Goal: Information Seeking & Learning: Learn about a topic

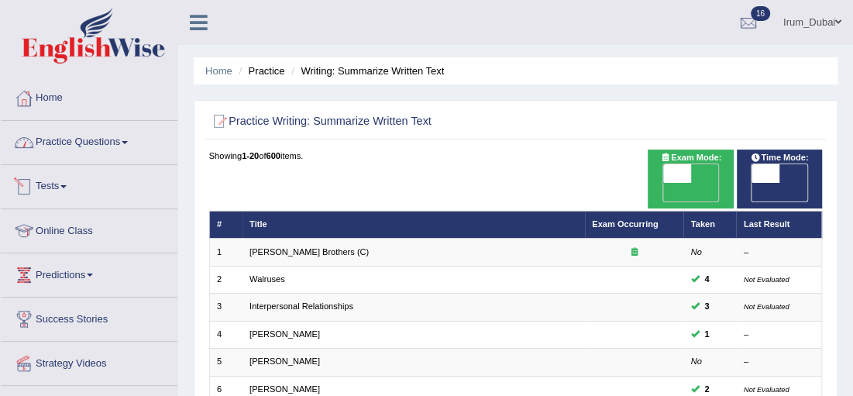
click at [62, 148] on link "Practice Questions" at bounding box center [89, 140] width 177 height 39
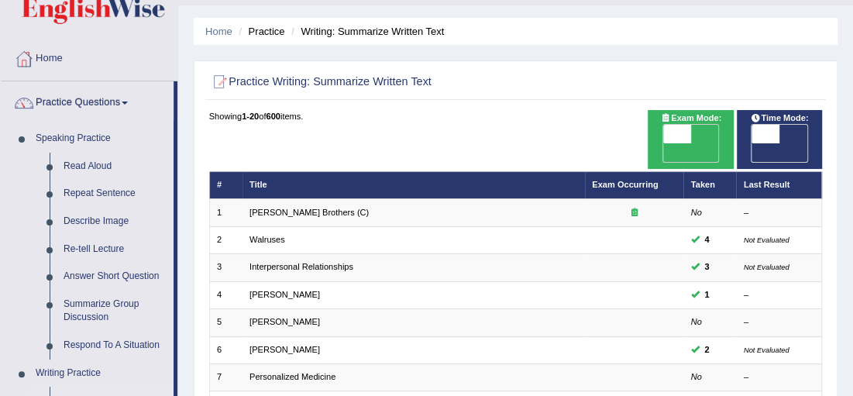
scroll to position [42, 0]
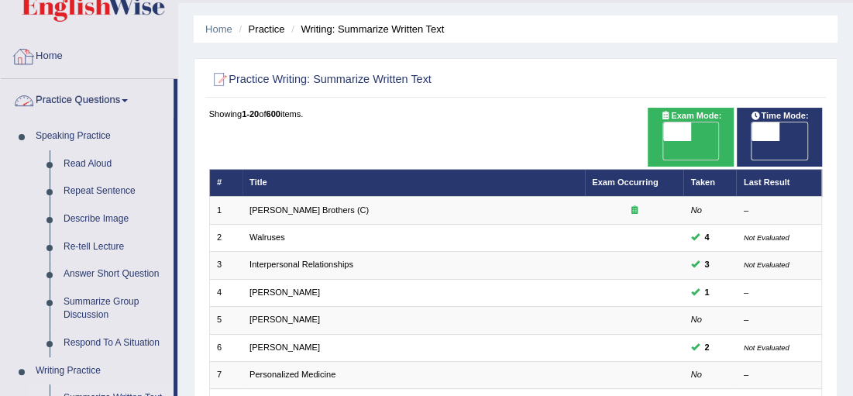
click at [63, 71] on link "Home" at bounding box center [89, 54] width 177 height 39
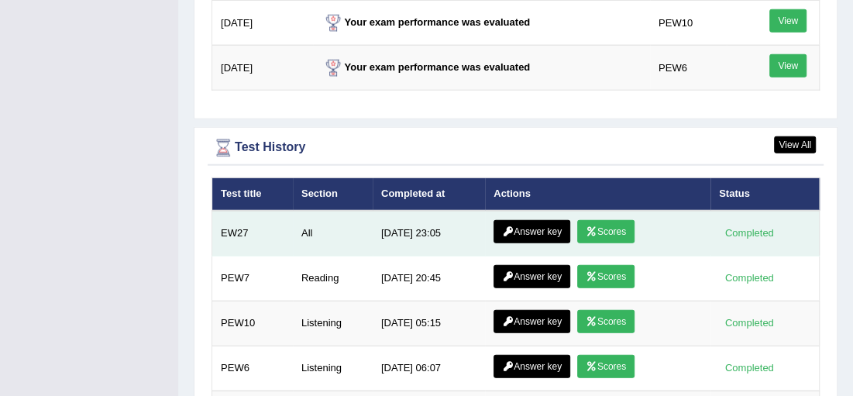
click at [554, 220] on link "Answer key" at bounding box center [532, 231] width 77 height 23
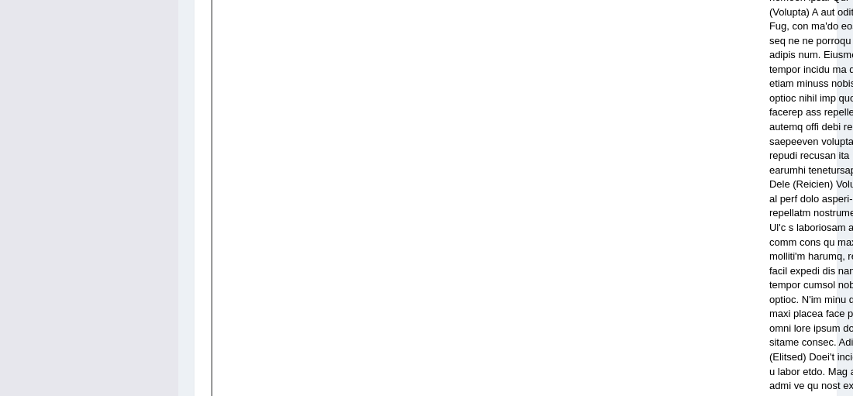
scroll to position [5711, 0]
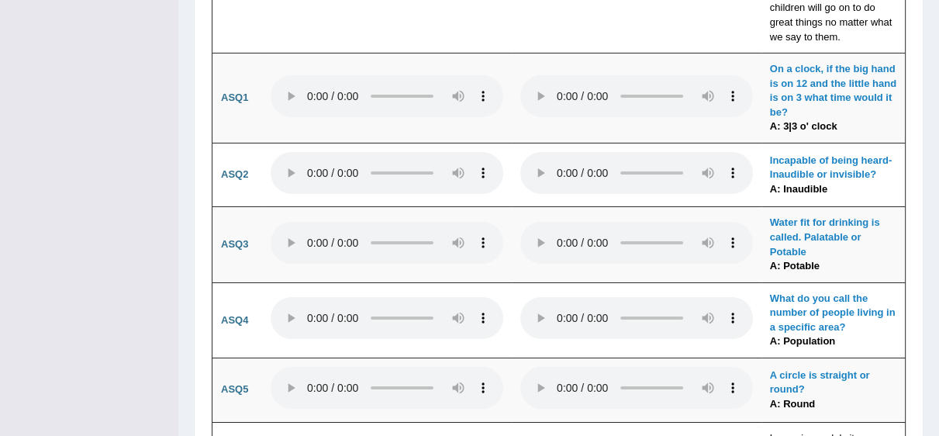
scroll to position [4481, 0]
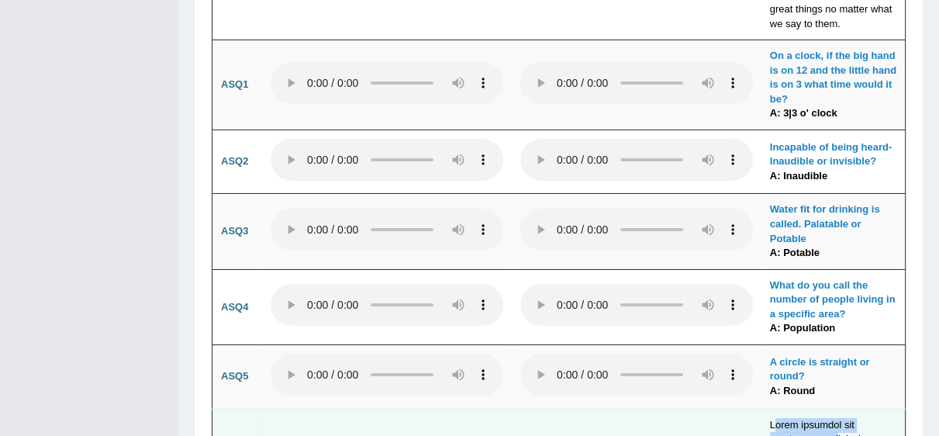
drag, startPoint x: 771, startPoint y: 223, endPoint x: 824, endPoint y: 243, distance: 56.4
drag, startPoint x: 789, startPoint y: 271, endPoint x: 782, endPoint y: 257, distance: 14.9
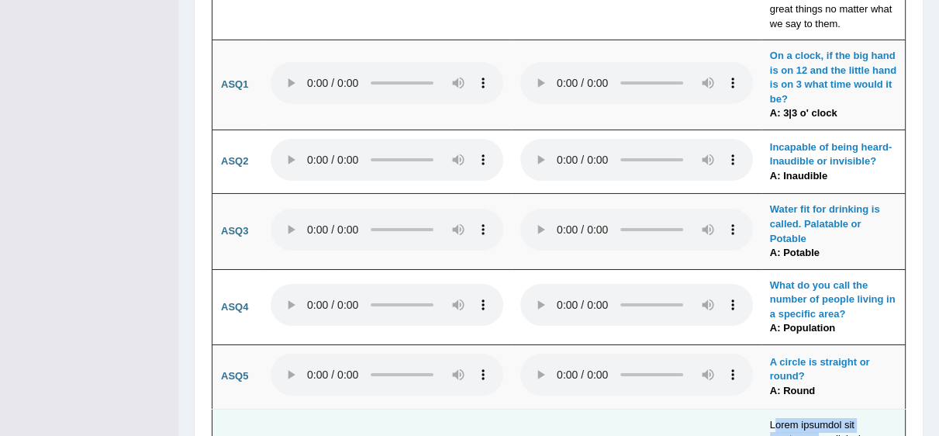
drag, startPoint x: 773, startPoint y: 223, endPoint x: 806, endPoint y: 240, distance: 37.1
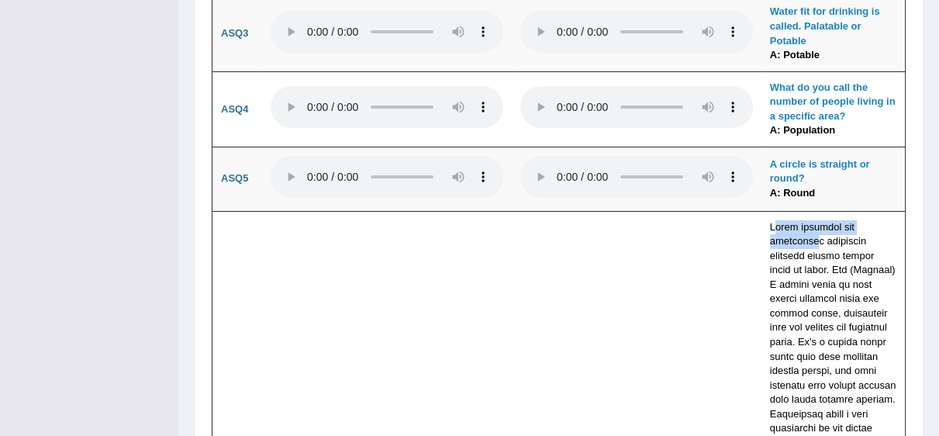
scroll to position [4624, 0]
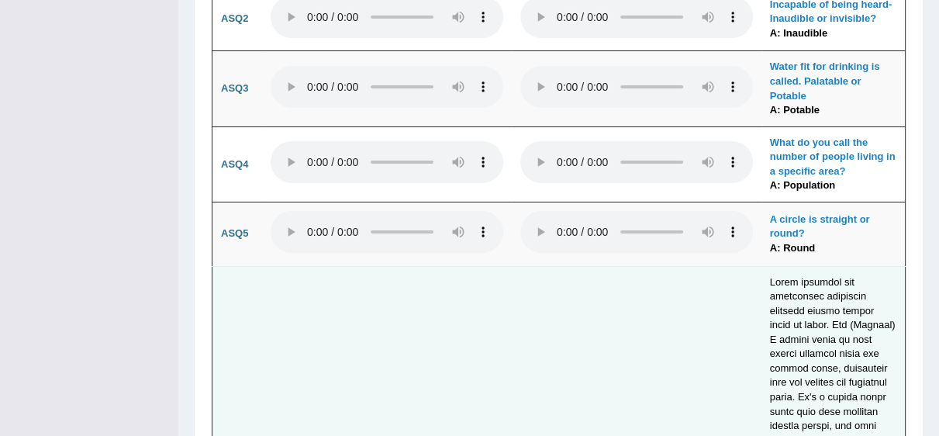
drag, startPoint x: 781, startPoint y: 80, endPoint x: 802, endPoint y: 98, distance: 28.6
drag, startPoint x: 865, startPoint y: 88, endPoint x: 835, endPoint y: 110, distance: 37.2
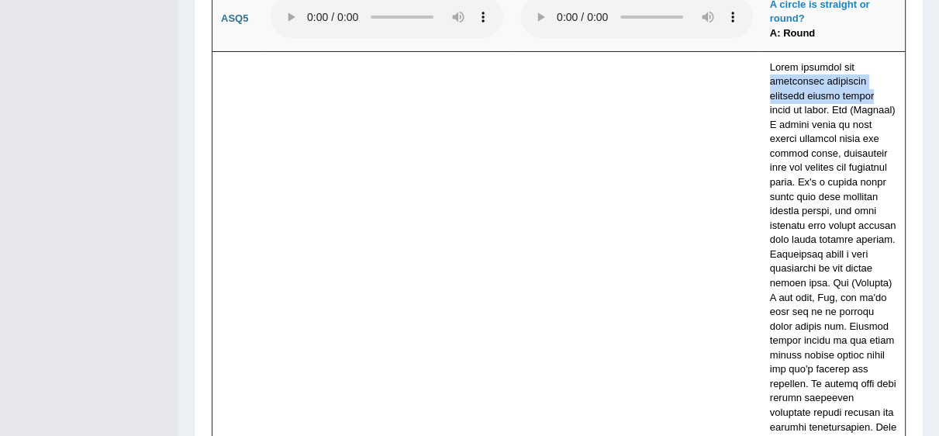
scroll to position [4686, 0]
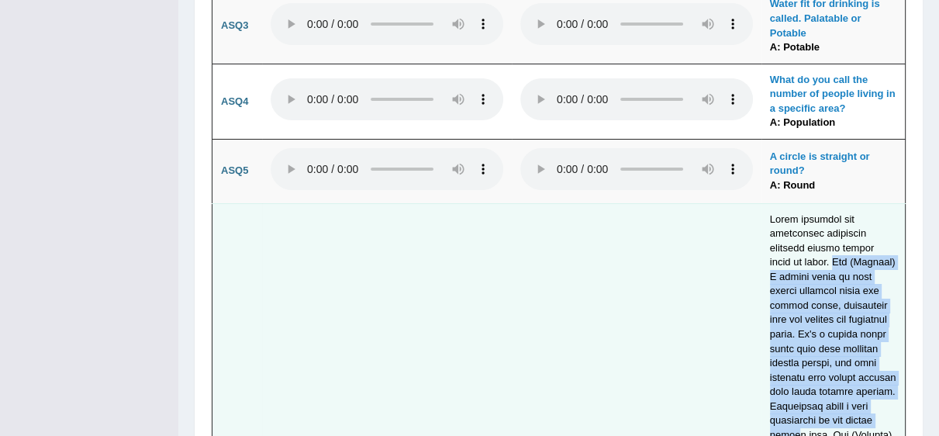
drag, startPoint x: 796, startPoint y: 60, endPoint x: 824, endPoint y: 227, distance: 169.7
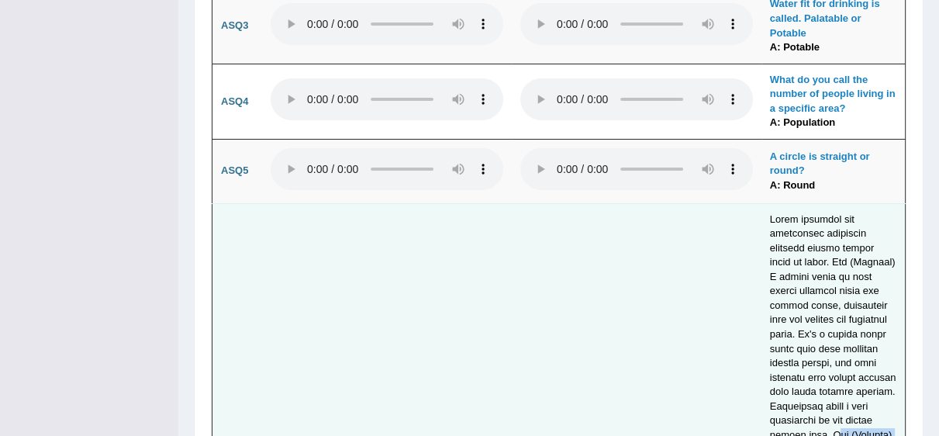
drag, startPoint x: 858, startPoint y: 222, endPoint x: 850, endPoint y: 322, distance: 100.4
drag, startPoint x: 829, startPoint y: 365, endPoint x: 870, endPoint y: 404, distance: 55.9
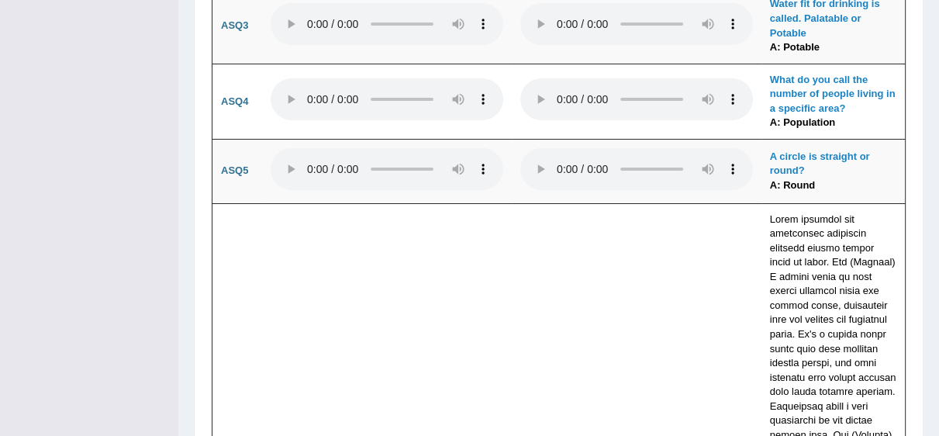
scroll to position [5190, 0]
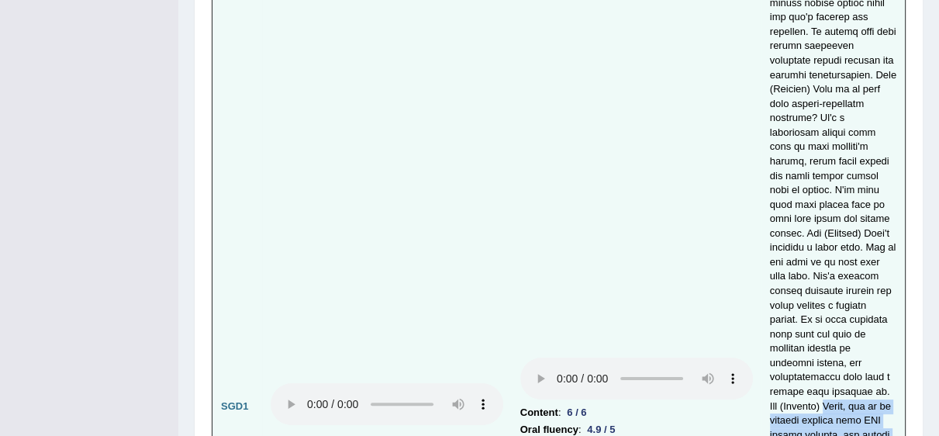
drag, startPoint x: 812, startPoint y: 144, endPoint x: 832, endPoint y: 196, distance: 55.4
click at [832, 195] on td at bounding box center [833, 406] width 144 height 1414
drag, startPoint x: 837, startPoint y: 220, endPoint x: 837, endPoint y: 257, distance: 36.4
click at [837, 257] on td at bounding box center [833, 406] width 144 height 1414
drag, startPoint x: 827, startPoint y: 297, endPoint x: 830, endPoint y: 341, distance: 44.3
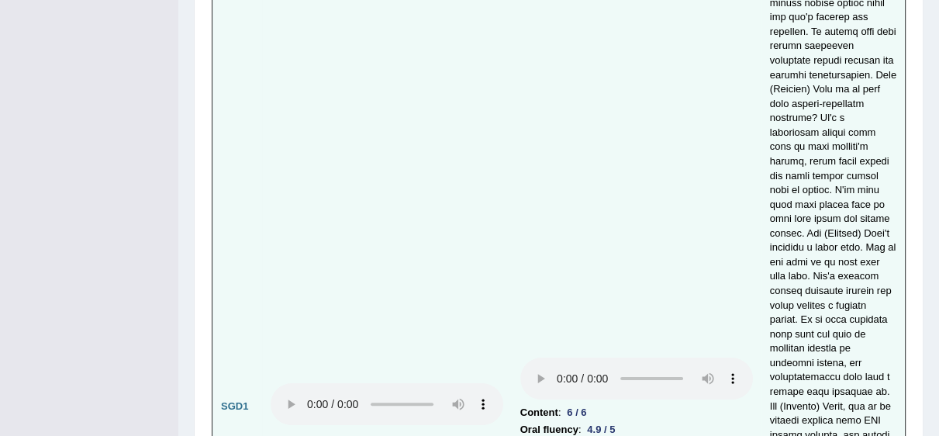
click at [830, 341] on td at bounding box center [833, 406] width 144 height 1414
drag, startPoint x: 832, startPoint y: 394, endPoint x: 836, endPoint y: 421, distance: 27.5
click at [836, 395] on td at bounding box center [833, 406] width 144 height 1414
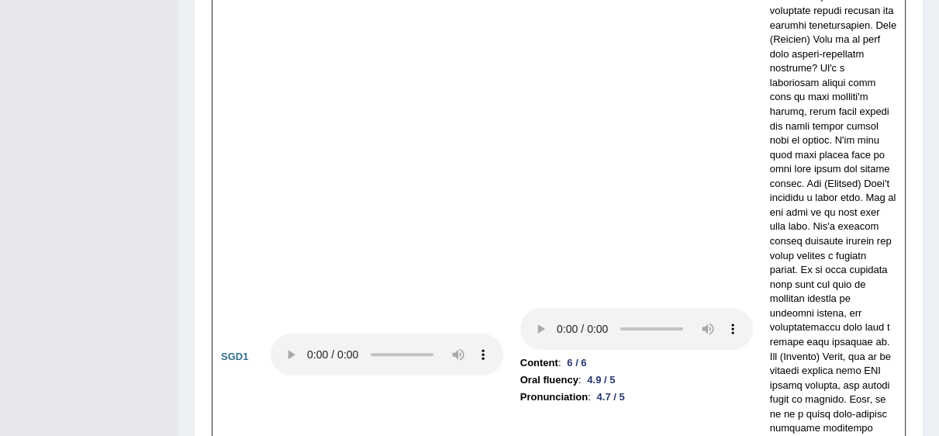
scroll to position [5350, 0]
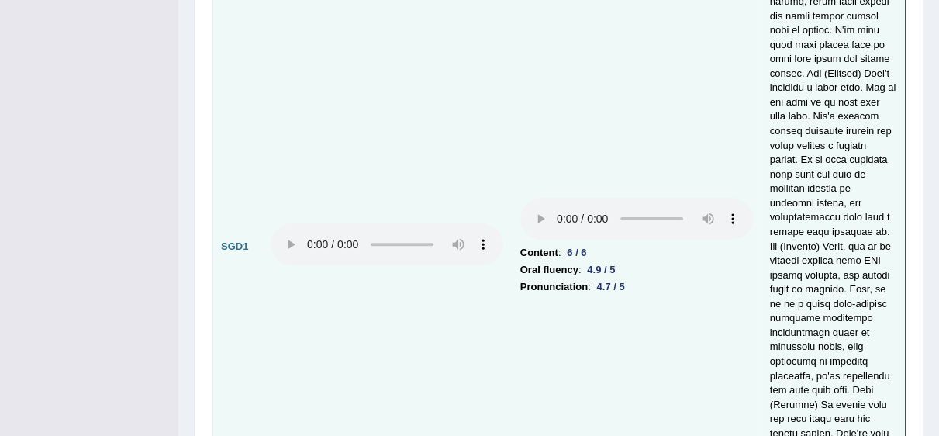
drag, startPoint x: 822, startPoint y: 282, endPoint x: 838, endPoint y: 305, distance: 28.4
click at [838, 305] on td at bounding box center [833, 247] width 144 height 1414
drag, startPoint x: 809, startPoint y: 407, endPoint x: 853, endPoint y: 410, distance: 43.5
click at [827, 395] on td at bounding box center [833, 247] width 144 height 1414
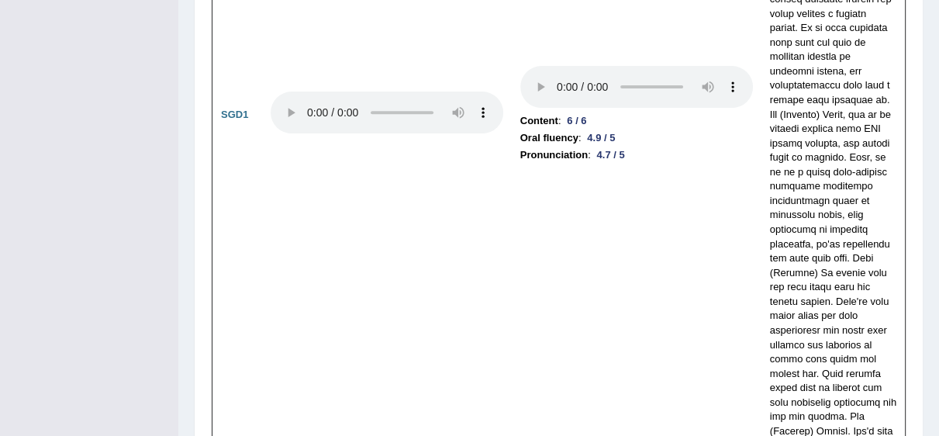
scroll to position [5537, 0]
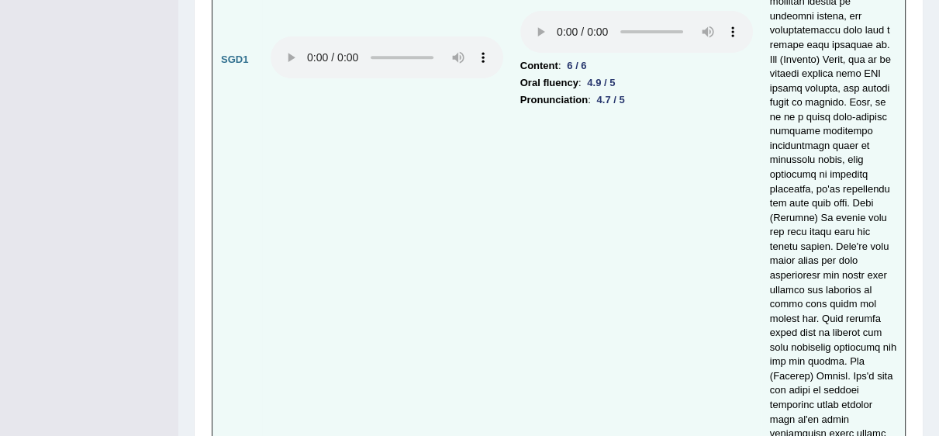
drag, startPoint x: 823, startPoint y: 322, endPoint x: 843, endPoint y: 371, distance: 52.5
click at [838, 346] on td at bounding box center [833, 60] width 144 height 1414
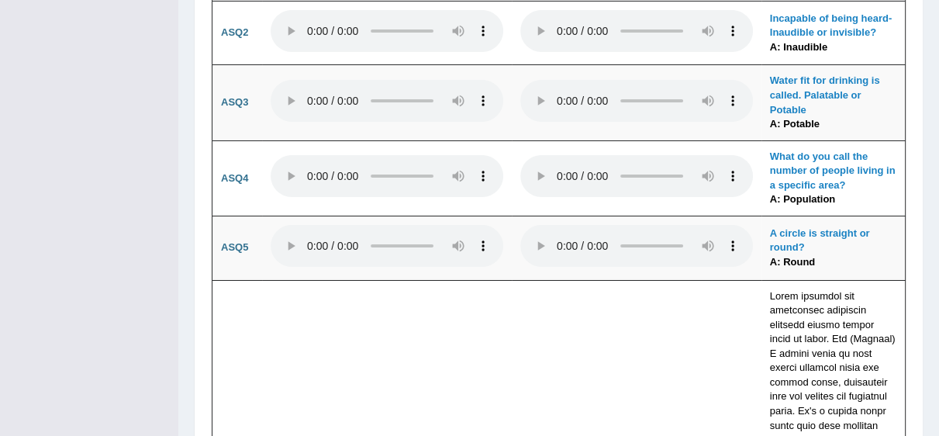
scroll to position [4569, 0]
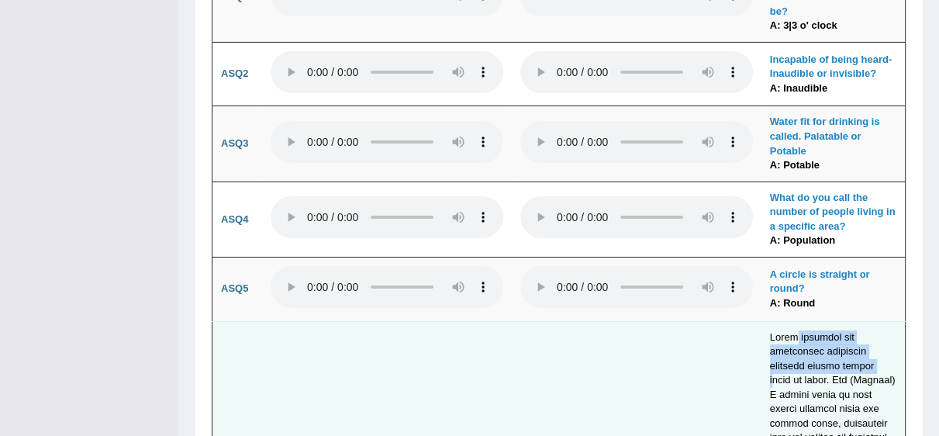
drag, startPoint x: 845, startPoint y: 160, endPoint x: 860, endPoint y: 160, distance: 15.5
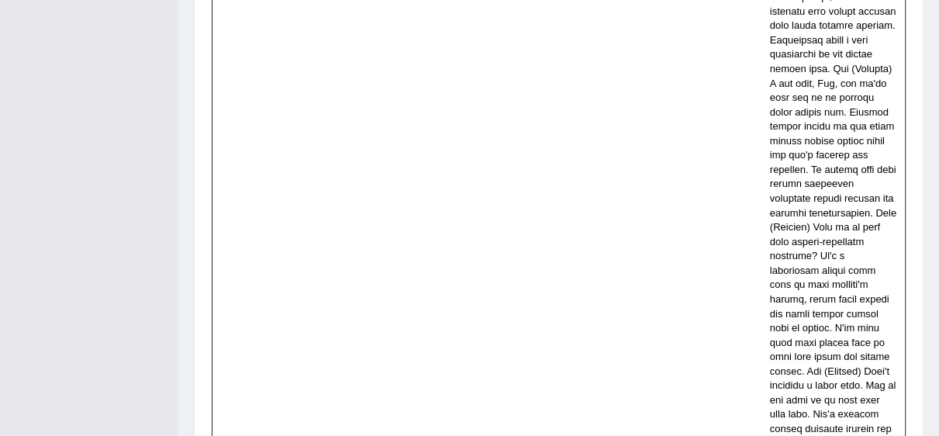
scroll to position [4997, 0]
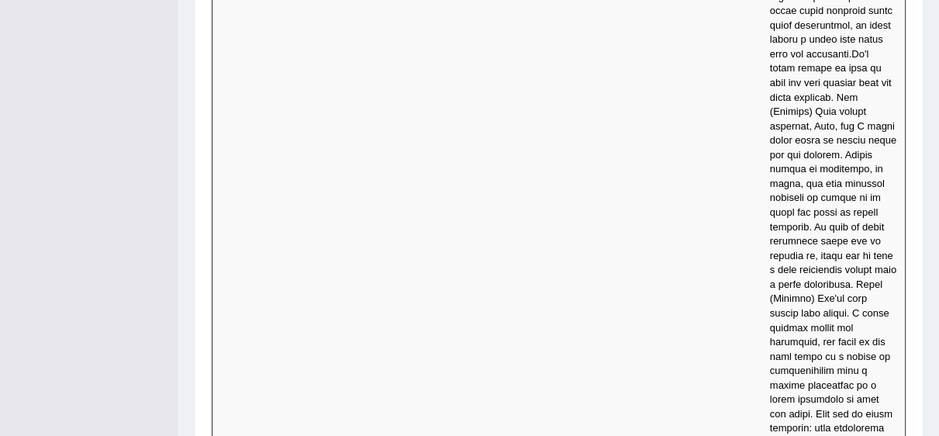
scroll to position [6451, 0]
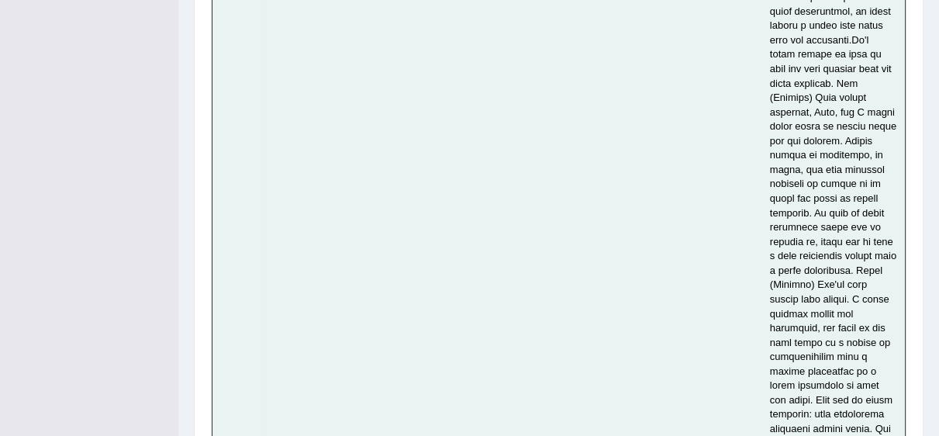
drag, startPoint x: 587, startPoint y: 346, endPoint x: 615, endPoint y: 347, distance: 28.7
drag, startPoint x: 600, startPoint y: 367, endPoint x: 615, endPoint y: 363, distance: 16.0
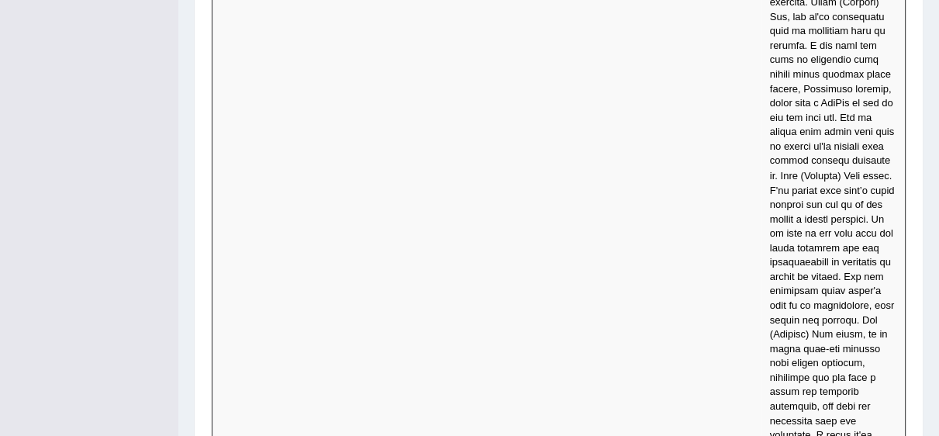
scroll to position [7335, 0]
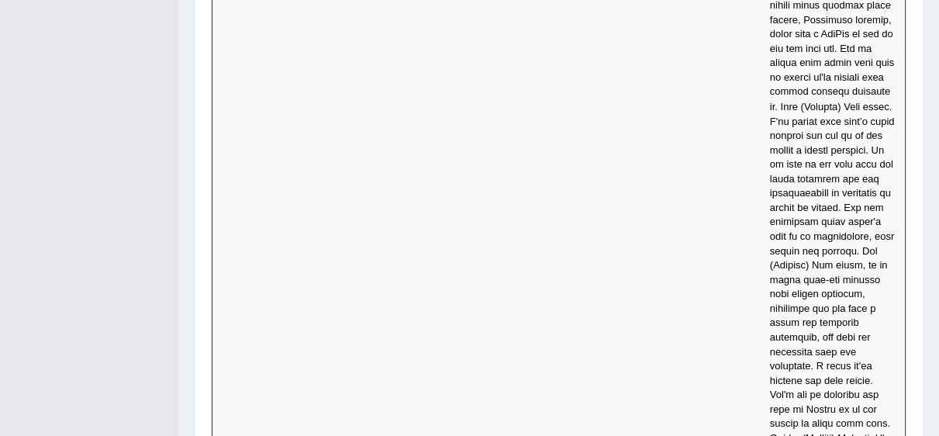
drag, startPoint x: 221, startPoint y: 336, endPoint x: 240, endPoint y: 336, distance: 18.6
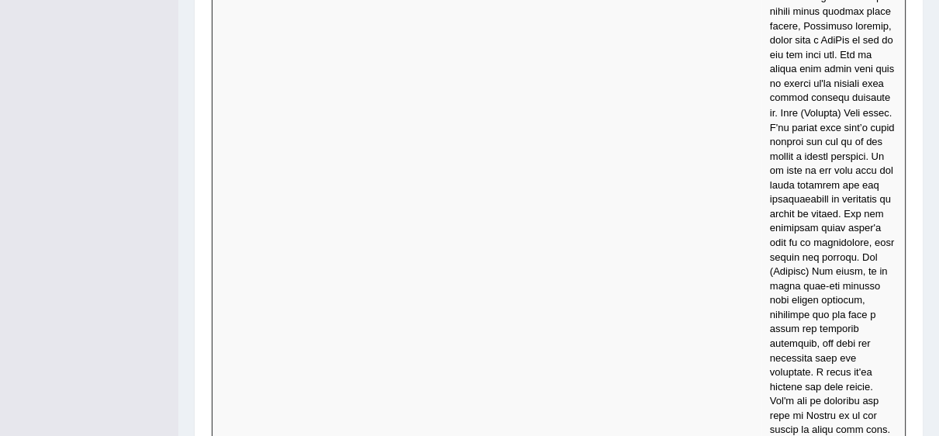
scroll to position [7398, 0]
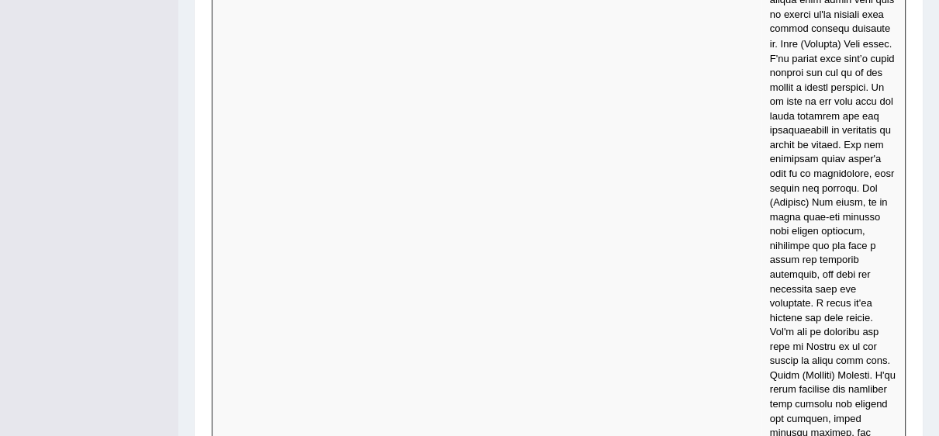
drag, startPoint x: 812, startPoint y: 363, endPoint x: 822, endPoint y: 381, distance: 21.2
drag, startPoint x: 809, startPoint y: 391, endPoint x: 847, endPoint y: 353, distance: 54.3
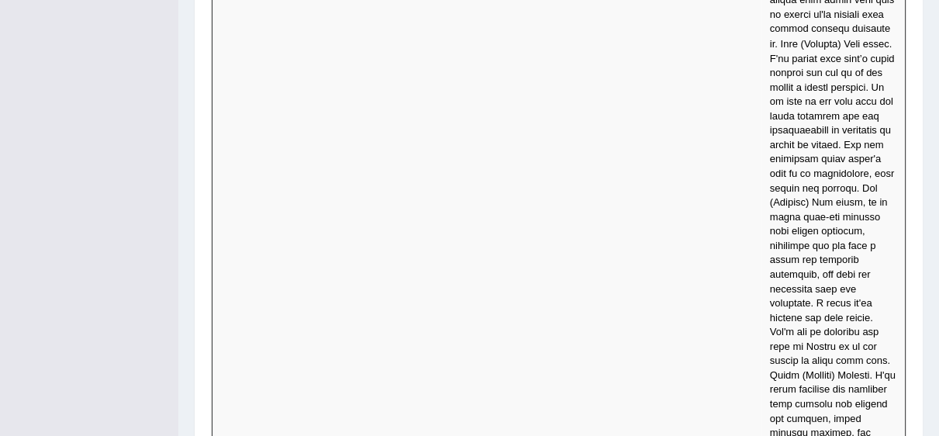
drag, startPoint x: 774, startPoint y: 164, endPoint x: 802, endPoint y: 173, distance: 29.2
drag, startPoint x: 772, startPoint y: 264, endPoint x: 808, endPoint y: 279, distance: 38.9
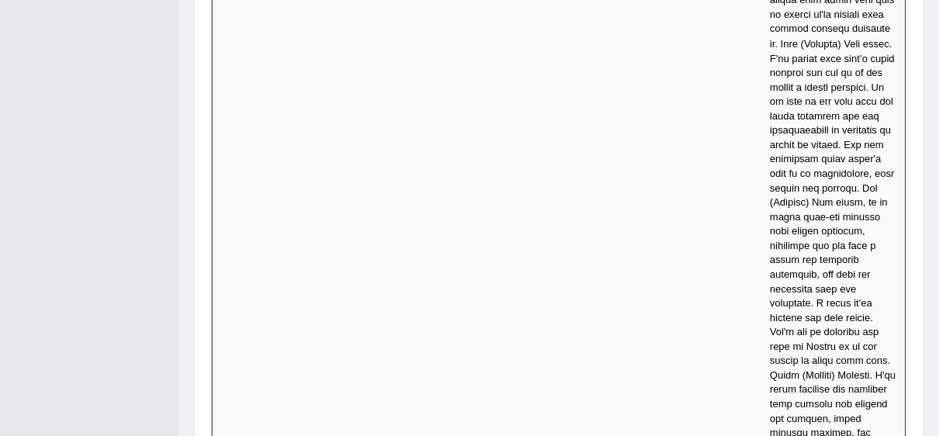
drag, startPoint x: 844, startPoint y: 310, endPoint x: 845, endPoint y: 326, distance: 16.3
drag, startPoint x: 829, startPoint y: 338, endPoint x: 840, endPoint y: 351, distance: 17.1
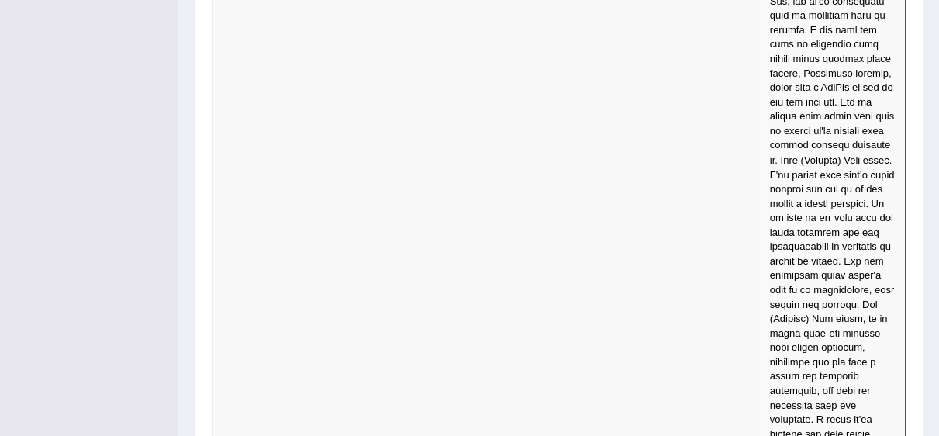
scroll to position [7351, 0]
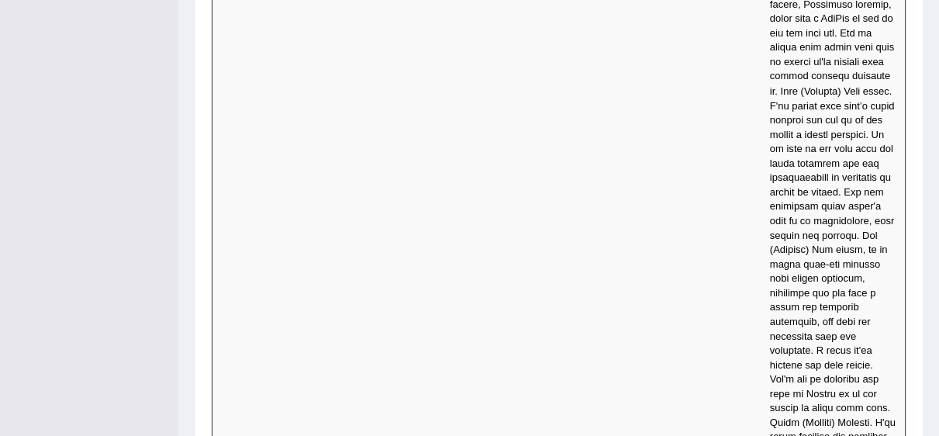
drag, startPoint x: 771, startPoint y: 371, endPoint x: 799, endPoint y: 382, distance: 30.2
drag, startPoint x: 831, startPoint y: 384, endPoint x: 820, endPoint y: 398, distance: 17.1
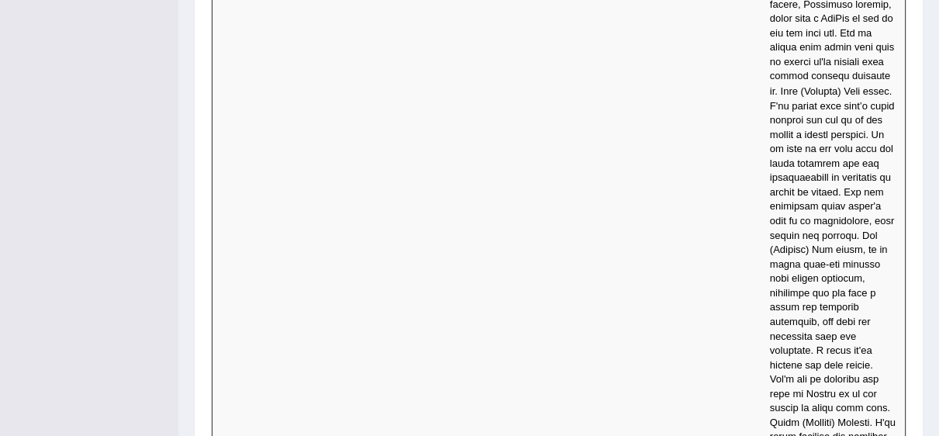
drag, startPoint x: 801, startPoint y: 296, endPoint x: 829, endPoint y: 330, distance: 44.1
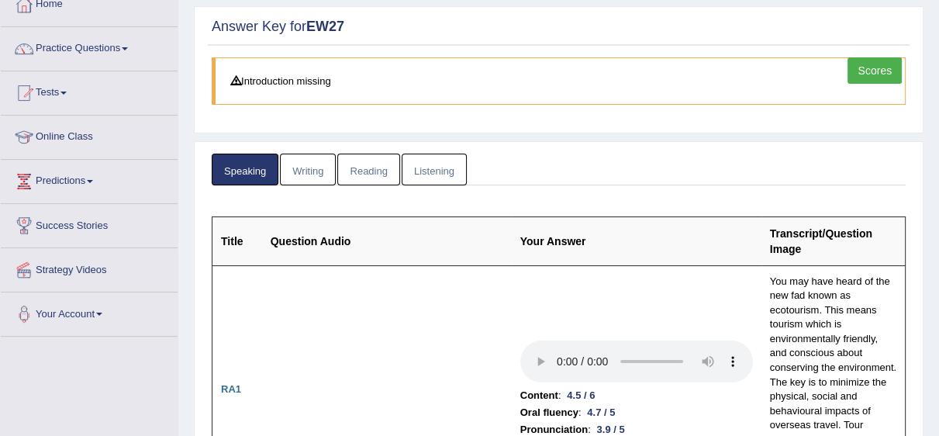
scroll to position [0, 0]
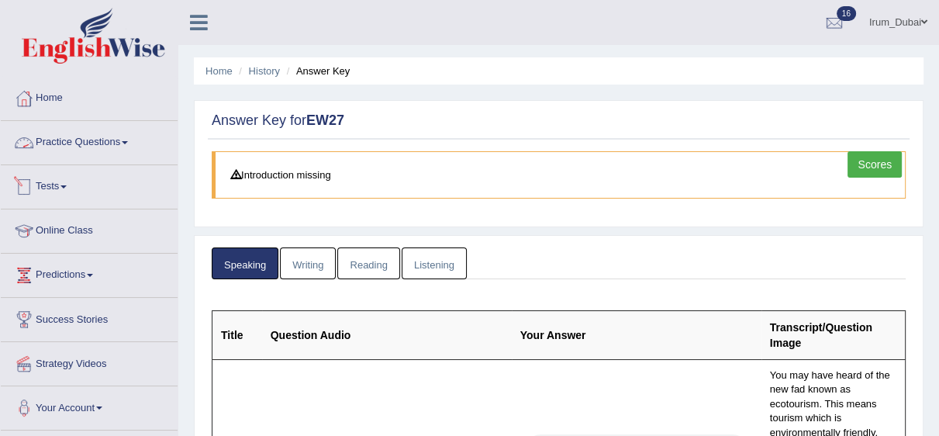
click at [87, 146] on link "Practice Questions" at bounding box center [89, 140] width 177 height 39
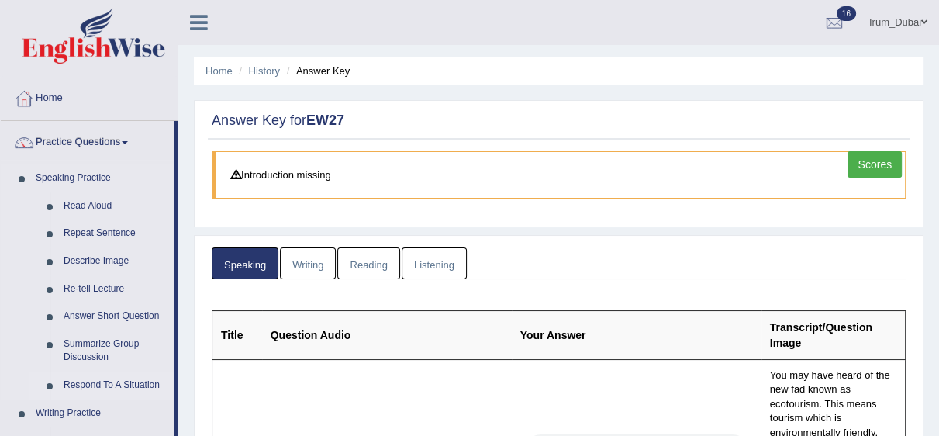
click at [102, 372] on link "Respond To A Situation" at bounding box center [115, 385] width 117 height 28
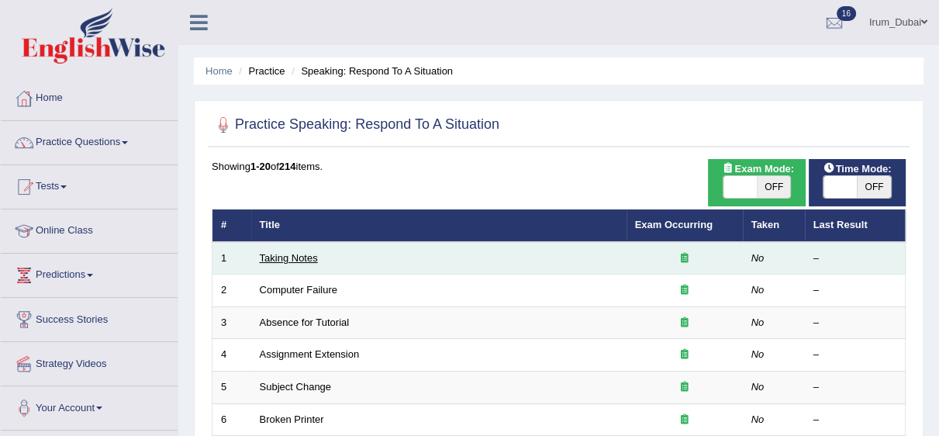
click at [281, 262] on link "Taking Notes" at bounding box center [289, 258] width 58 height 12
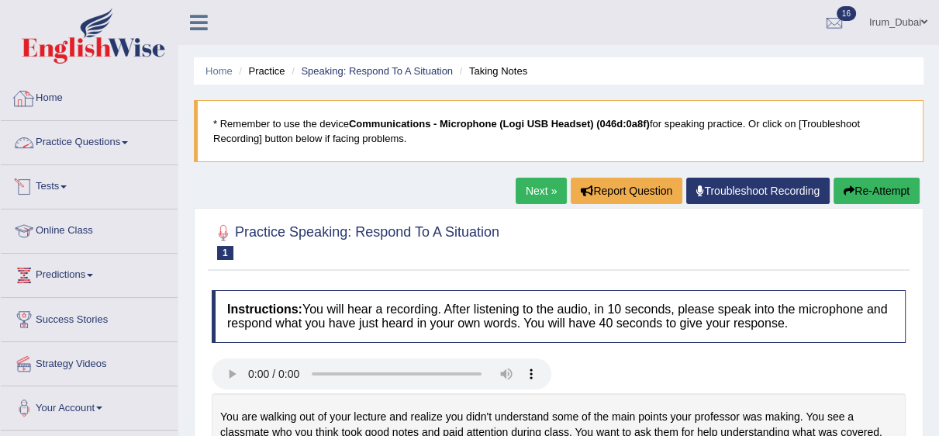
click at [98, 134] on link "Practice Questions" at bounding box center [89, 140] width 177 height 39
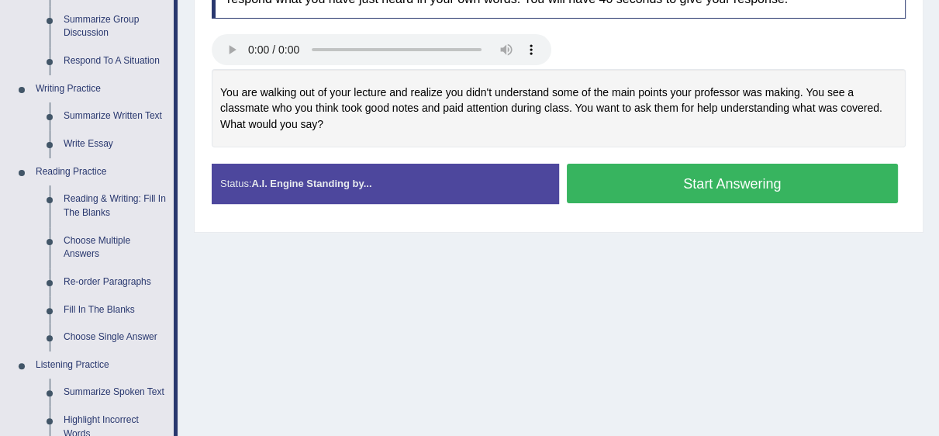
scroll to position [320, 0]
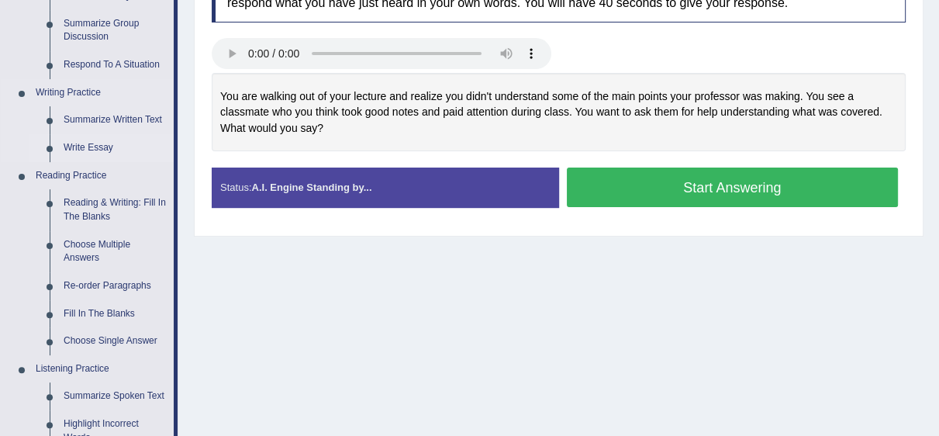
click at [101, 153] on link "Write Essay" at bounding box center [115, 148] width 117 height 28
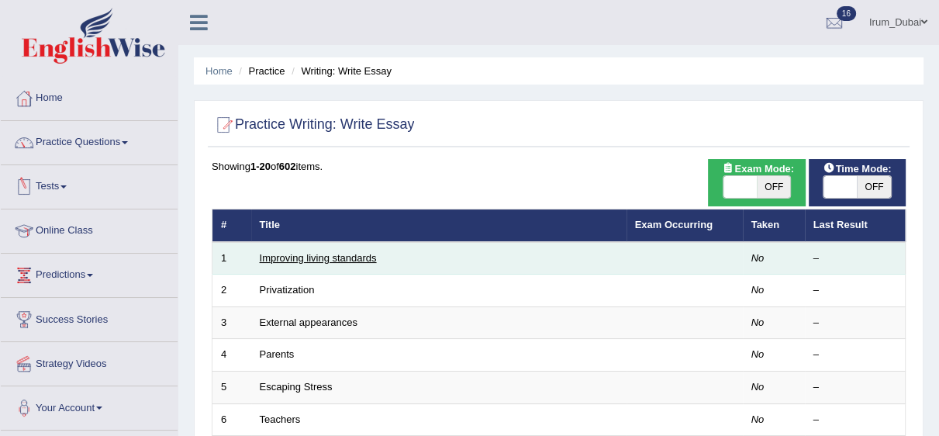
click at [338, 257] on link "Improving living standards" at bounding box center [318, 258] width 117 height 12
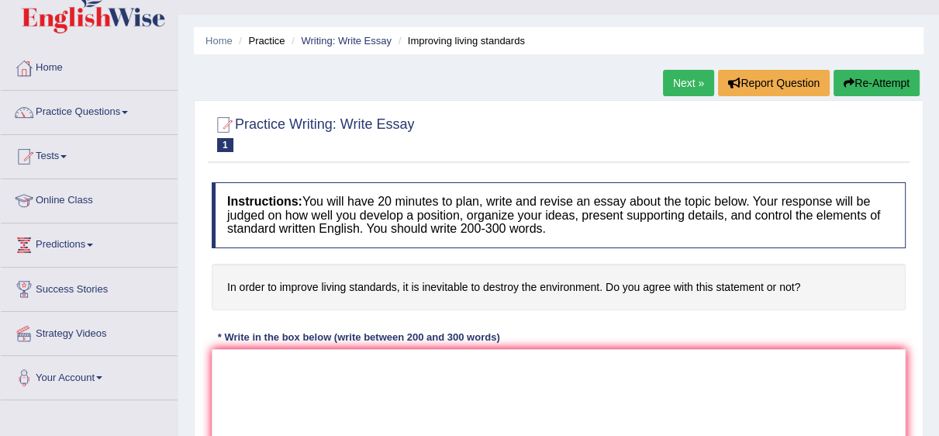
scroll to position [61, 0]
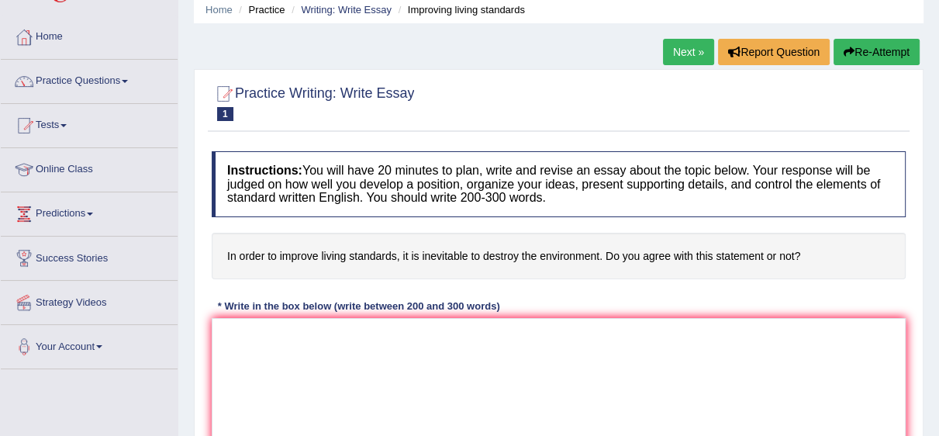
drag, startPoint x: 300, startPoint y: 257, endPoint x: 393, endPoint y: 246, distance: 93.6
click at [391, 246] on h4 "In order to improve living standards, it is inevitable to destroy the environme…" at bounding box center [559, 256] width 694 height 47
click at [71, 34] on link "Home" at bounding box center [89, 35] width 177 height 39
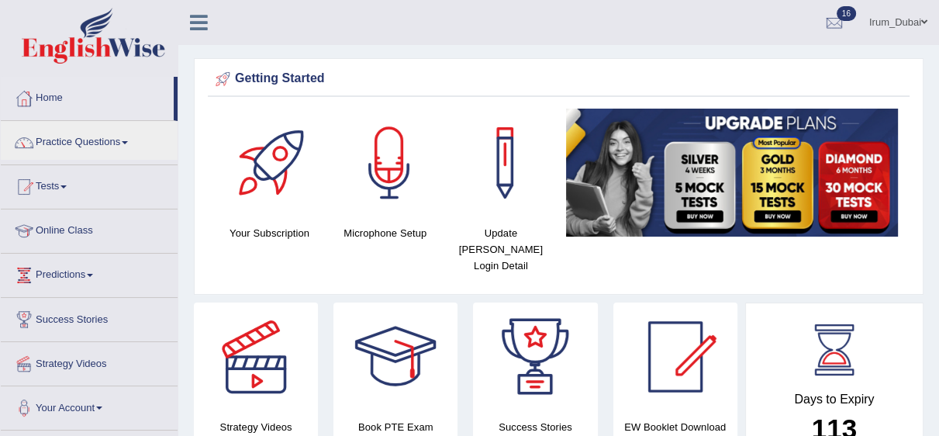
click at [91, 136] on link "Practice Questions" at bounding box center [89, 140] width 177 height 39
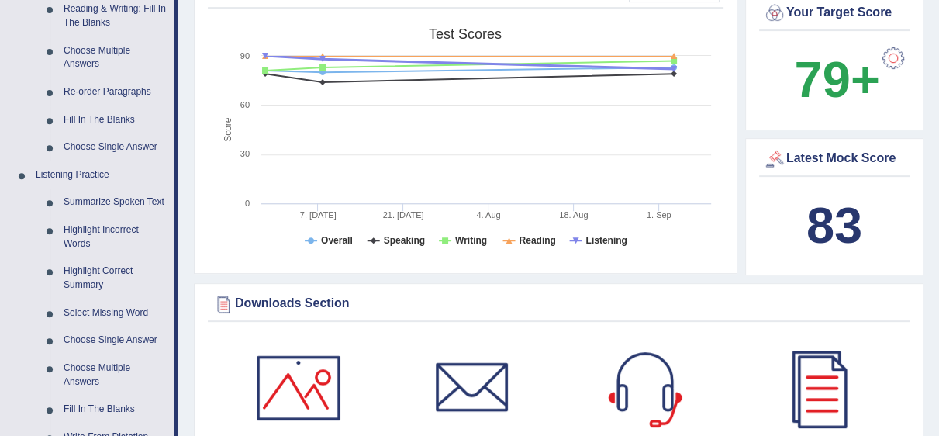
scroll to position [545, 0]
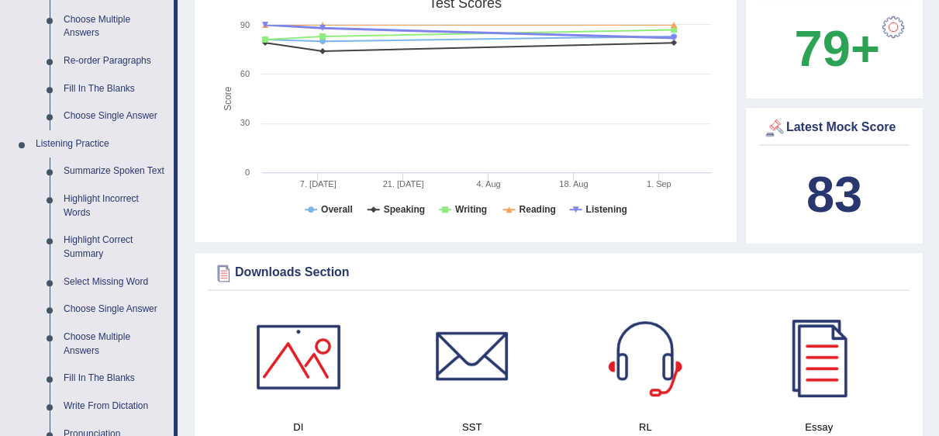
click at [681, 252] on div "Downloads Section DI SST RL Essay Vocab List Collocation List SWT Grammar × Sor…" at bounding box center [558, 424] width 729 height 344
